Goal: Check status: Check status

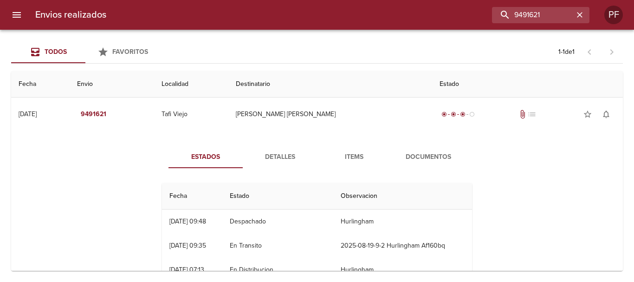
scroll to position [102, 0]
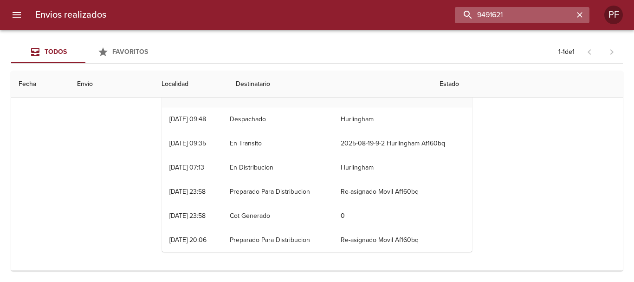
click at [555, 16] on input "9491621" at bounding box center [513, 15] width 119 height 16
paste input "79"
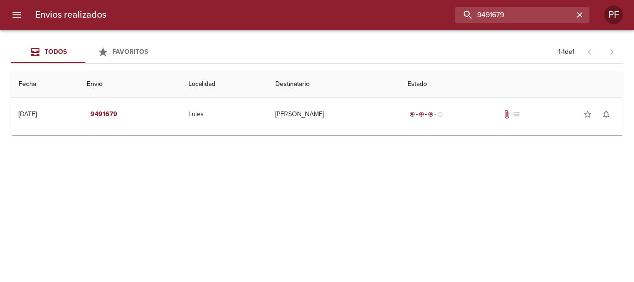
scroll to position [0, 0]
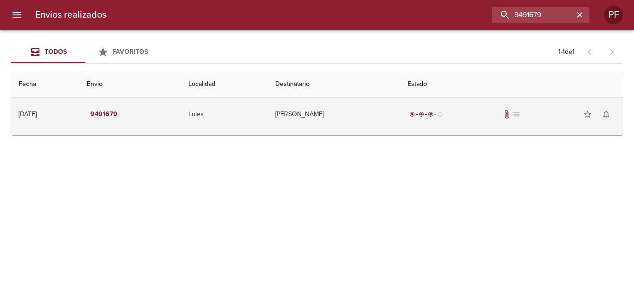
click at [326, 116] on td "[PERSON_NAME]" at bounding box center [334, 113] width 132 height 33
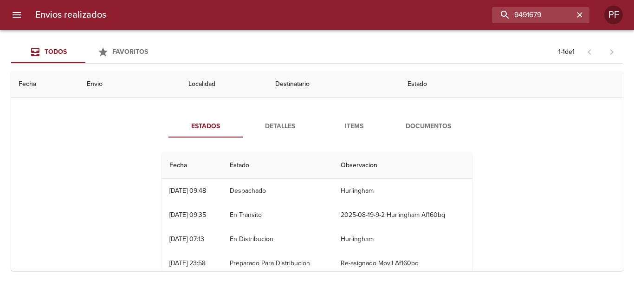
scroll to position [46, 0]
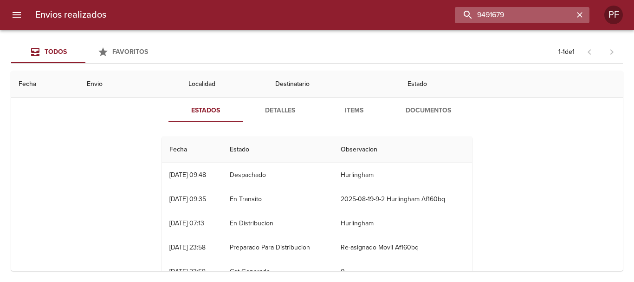
drag, startPoint x: 550, startPoint y: 12, endPoint x: 467, endPoint y: 21, distance: 83.1
click at [467, 21] on input "9491679" at bounding box center [513, 15] width 119 height 16
paste input "88"
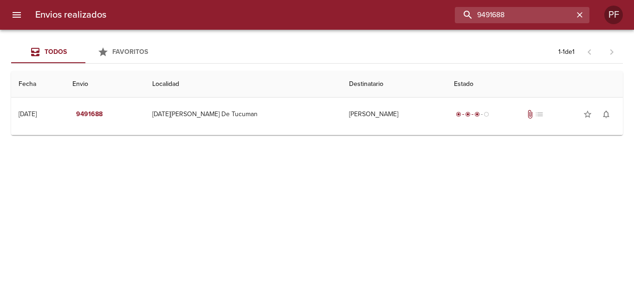
scroll to position [0, 0]
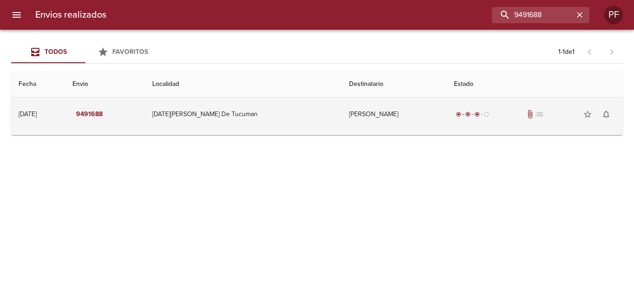
click at [341, 116] on td "[PERSON_NAME]" at bounding box center [393, 113] width 105 height 33
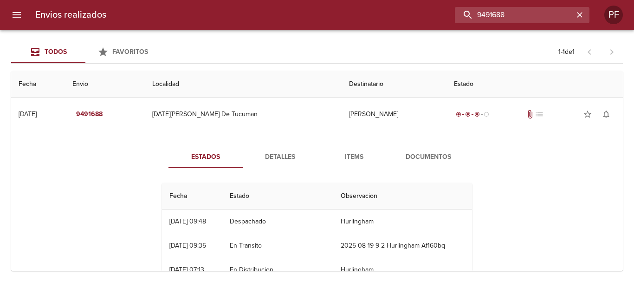
drag, startPoint x: 560, startPoint y: 20, endPoint x: 467, endPoint y: 27, distance: 92.5
click at [467, 27] on div "Envios realizados 9491688 PF" at bounding box center [317, 15] width 634 height 30
paste input "915"
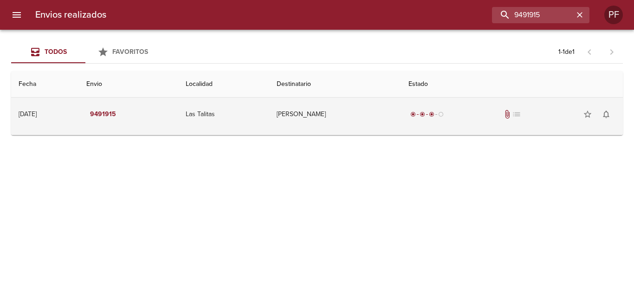
click at [354, 112] on td "[PERSON_NAME]" at bounding box center [335, 113] width 132 height 33
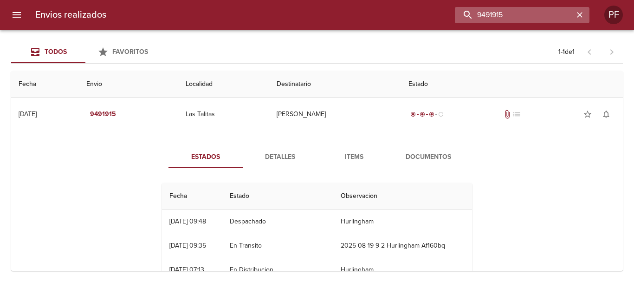
click at [517, 13] on input "9491915" at bounding box center [513, 15] width 119 height 16
paste input "7768"
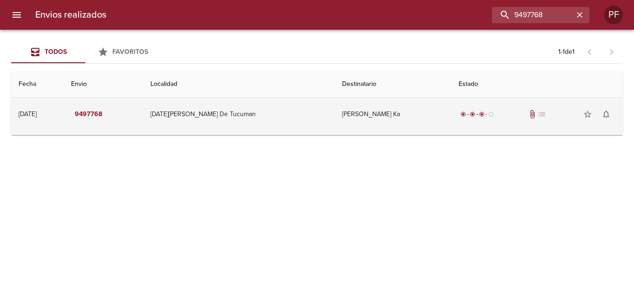
click at [360, 115] on td "[PERSON_NAME] Ka" at bounding box center [392, 113] width 116 height 33
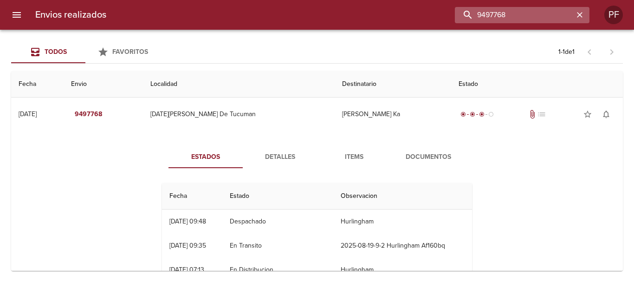
click at [530, 16] on input "9497768" at bounding box center [513, 15] width 119 height 16
paste input "77"
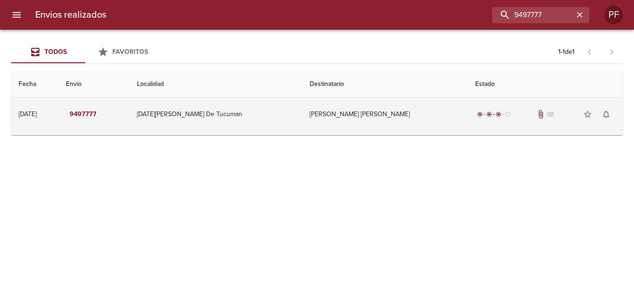
click at [337, 112] on td "[PERSON_NAME] [PERSON_NAME]" at bounding box center [384, 113] width 165 height 33
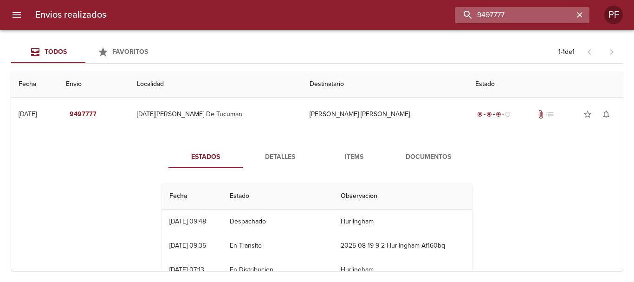
click at [555, 16] on input "9497777" at bounding box center [513, 15] width 119 height 16
paste input "9"
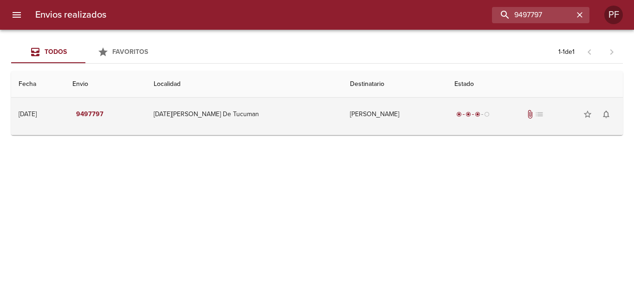
click at [262, 111] on td "[DATE][PERSON_NAME] De Tucuman" at bounding box center [244, 113] width 196 height 33
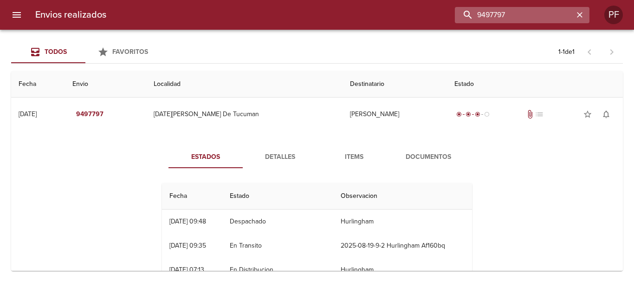
click at [524, 11] on input "9497797" at bounding box center [513, 15] width 119 height 16
paste input "505876"
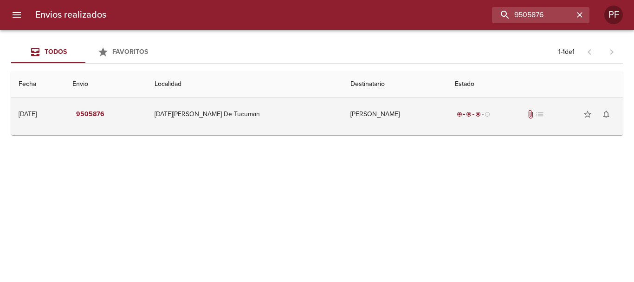
click at [343, 112] on td "[PERSON_NAME]" at bounding box center [395, 113] width 104 height 33
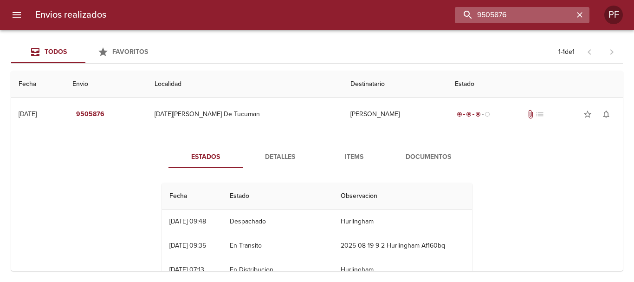
drag, startPoint x: 552, startPoint y: 10, endPoint x: 514, endPoint y: 9, distance: 38.0
click at [514, 9] on input "9505876" at bounding box center [513, 15] width 119 height 16
drag, startPoint x: 534, startPoint y: 13, endPoint x: 422, endPoint y: 12, distance: 111.8
click at [411, 12] on div "9505876" at bounding box center [351, 15] width 475 height 16
paste input "89"
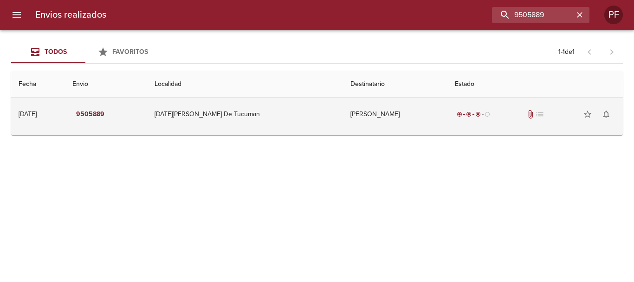
click at [352, 119] on td "[PERSON_NAME]" at bounding box center [395, 113] width 104 height 33
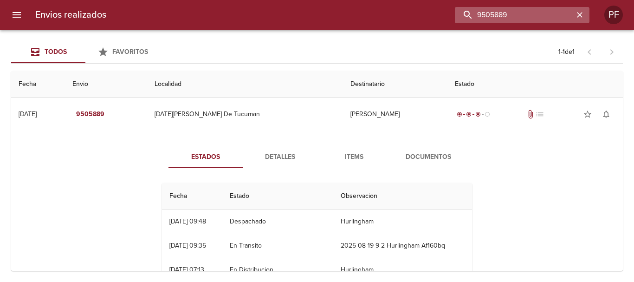
click at [526, 14] on input "9505889" at bounding box center [513, 15] width 119 height 16
paste input "497753"
type input "9497753"
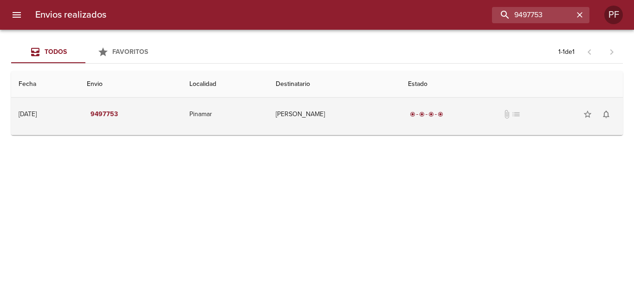
click at [268, 122] on td "Pinamar" at bounding box center [225, 113] width 86 height 33
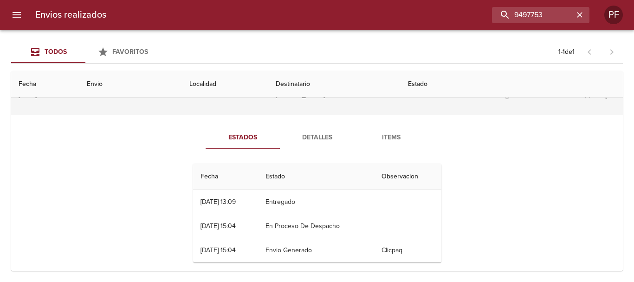
scroll to position [30, 0]
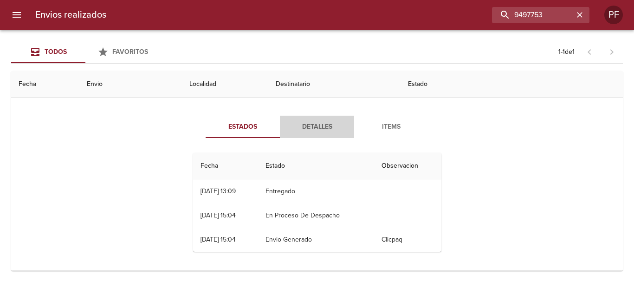
click at [300, 123] on span "Detalles" at bounding box center [316, 127] width 63 height 12
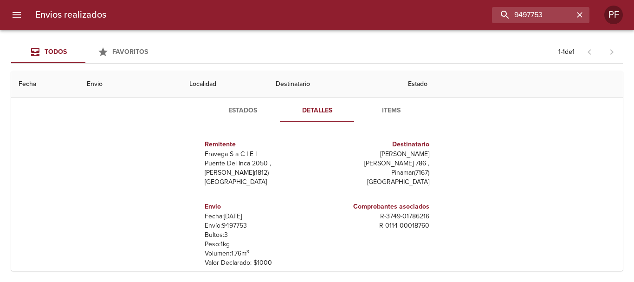
scroll to position [0, 0]
click at [397, 109] on span "Items" at bounding box center [390, 111] width 63 height 12
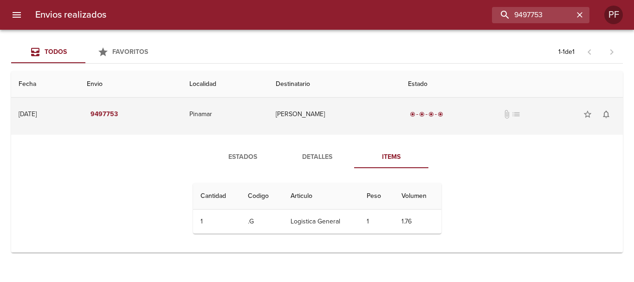
click at [337, 114] on td "[PERSON_NAME]" at bounding box center [334, 113] width 132 height 33
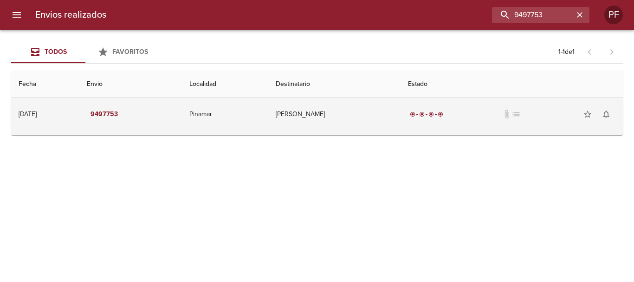
click at [319, 117] on td "[PERSON_NAME]" at bounding box center [334, 113] width 132 height 33
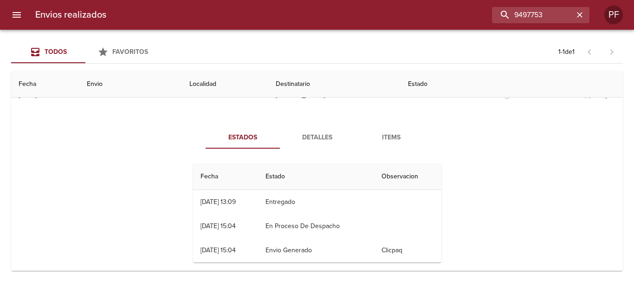
scroll to position [30, 0]
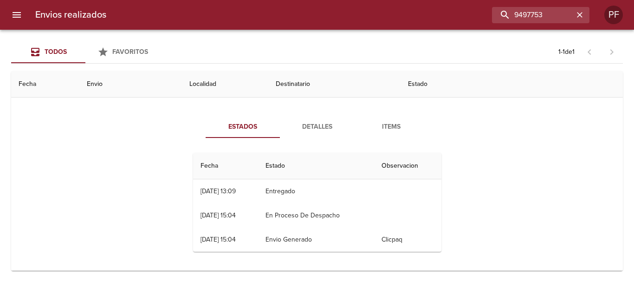
click at [32, 157] on div "Estados Detalles Items Fecha Estado Observacion 19/08 [DATE] 13:09 Entregado 13…" at bounding box center [317, 187] width 596 height 166
